Goal: Navigation & Orientation: Find specific page/section

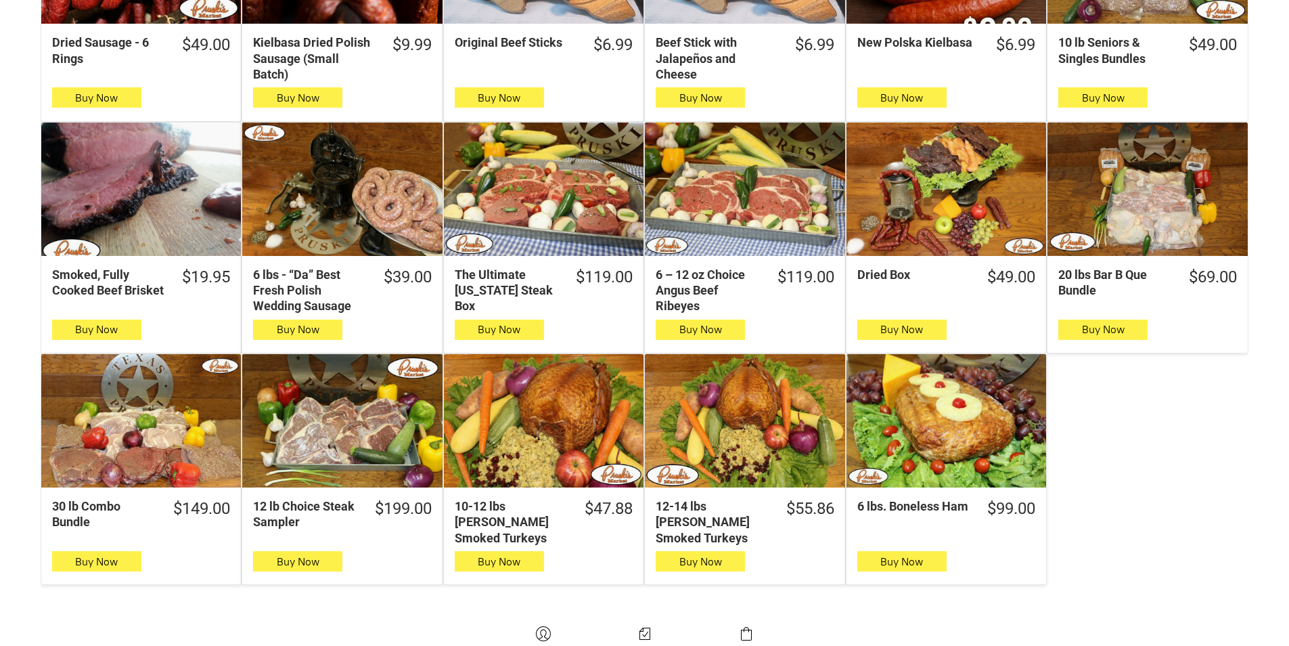
scroll to position [541, 0]
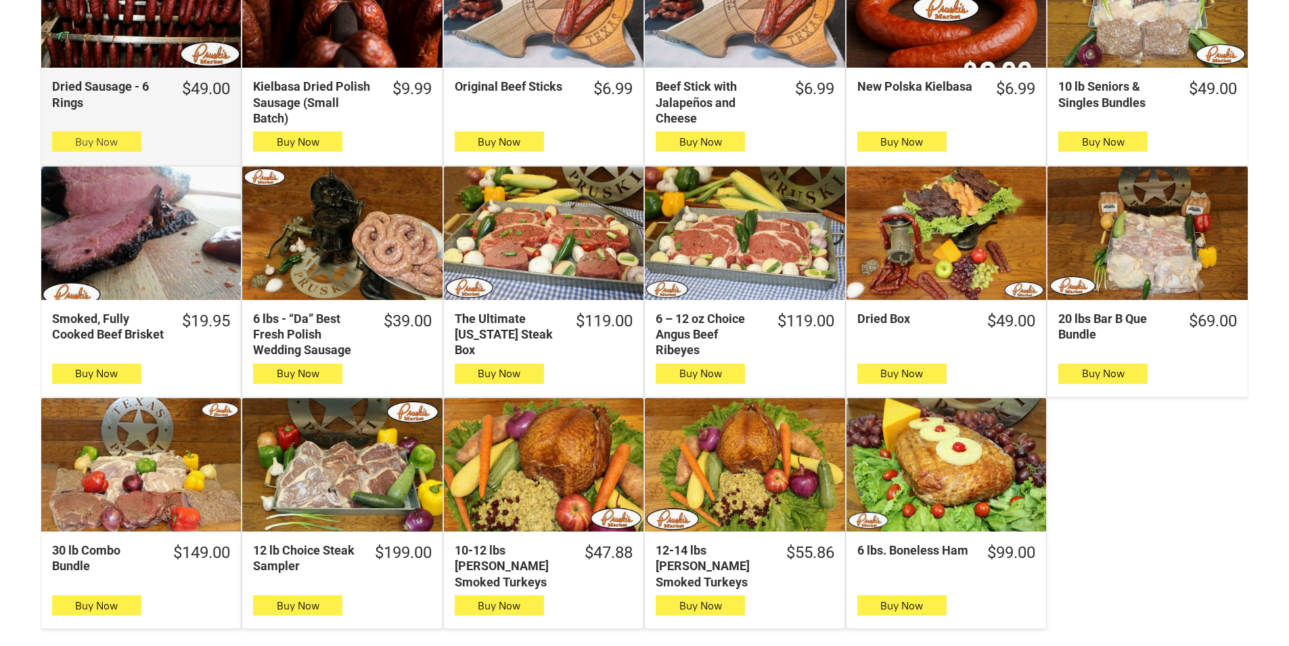
click at [112, 142] on span "Buy Now" at bounding box center [96, 141] width 43 height 13
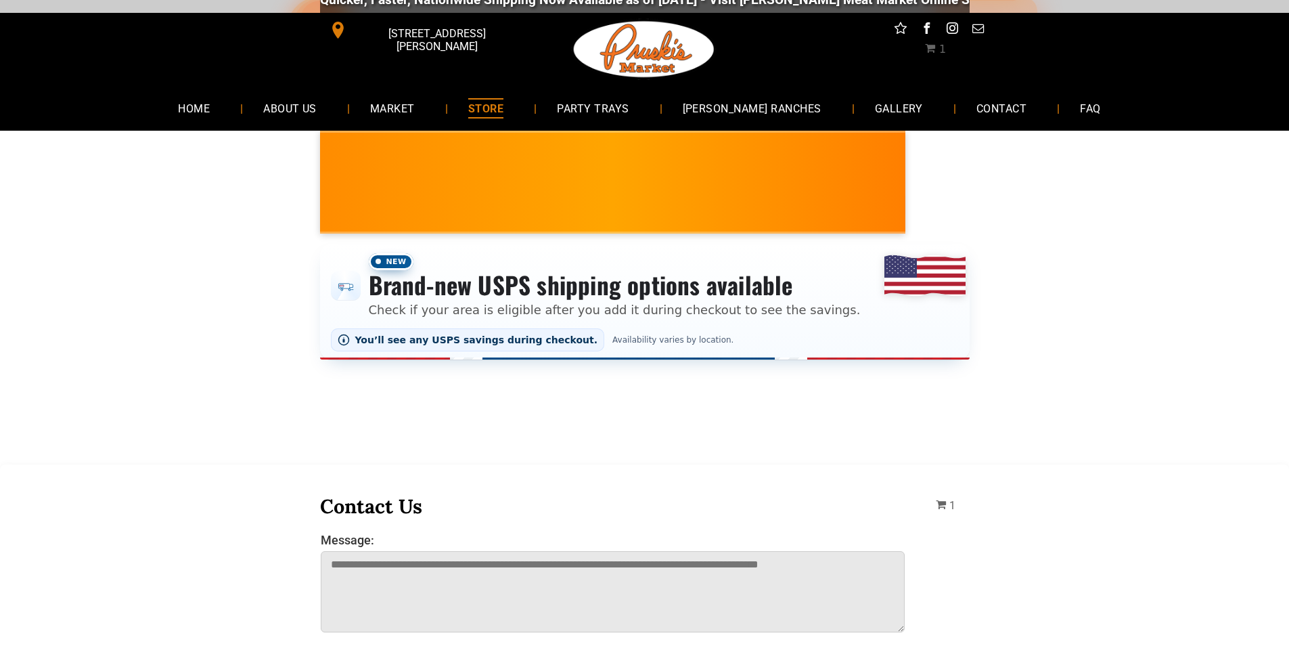
scroll to position [0, 0]
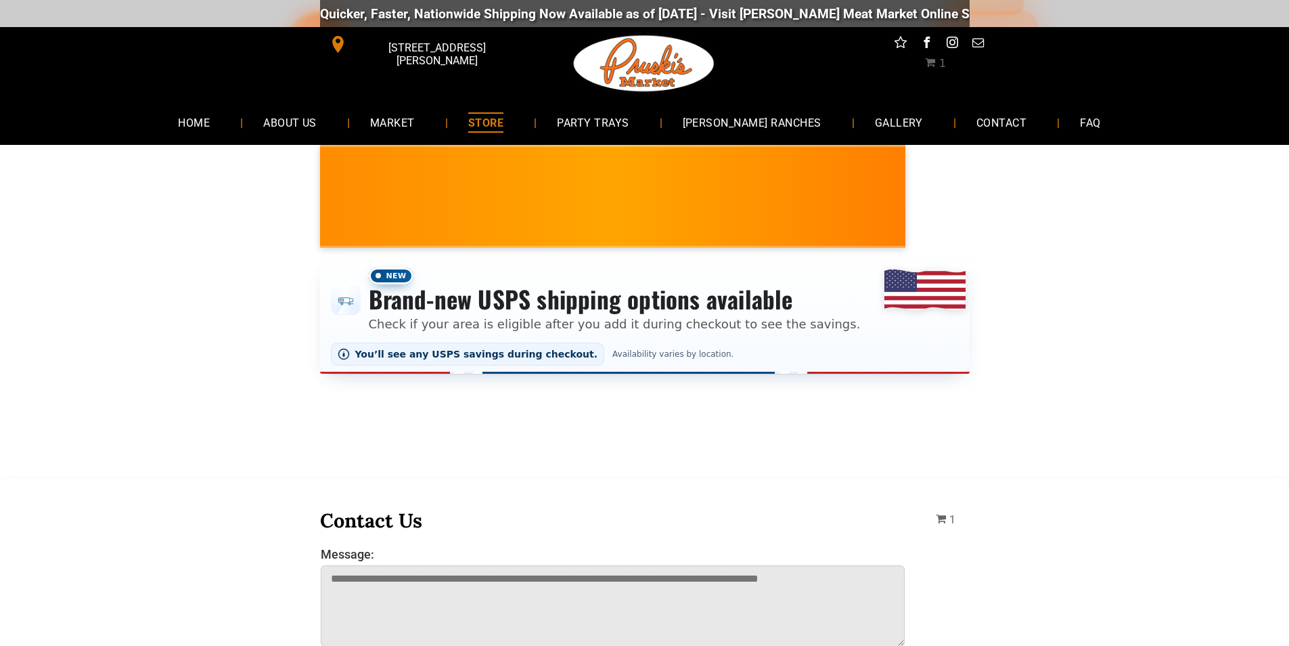
click at [349, 15] on div "Quicker, Faster, Nationwide Shipping Now Available as of 8-19-2025 - Visit Prus…" at bounding box center [728, 14] width 820 height 16
click at [435, 116] on link "MARKET" at bounding box center [392, 122] width 86 height 36
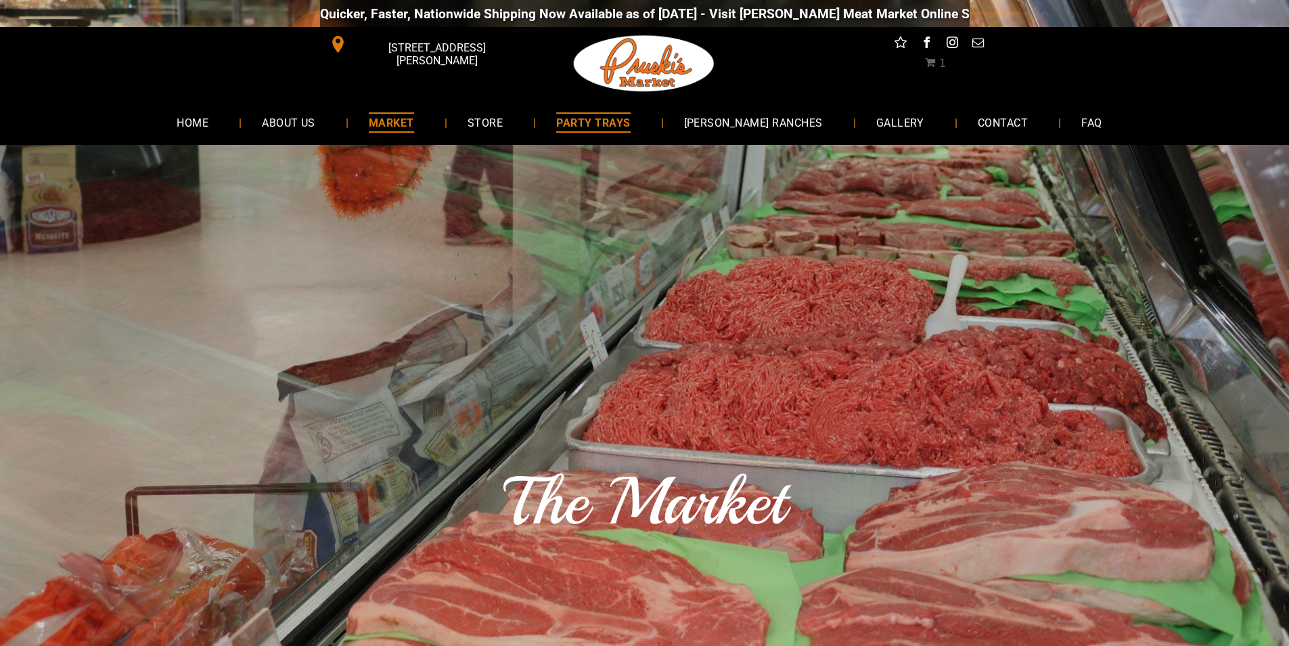
click at [616, 137] on link "PARTY TRAYS" at bounding box center [593, 122] width 114 height 36
